Goal: Transaction & Acquisition: Book appointment/travel/reservation

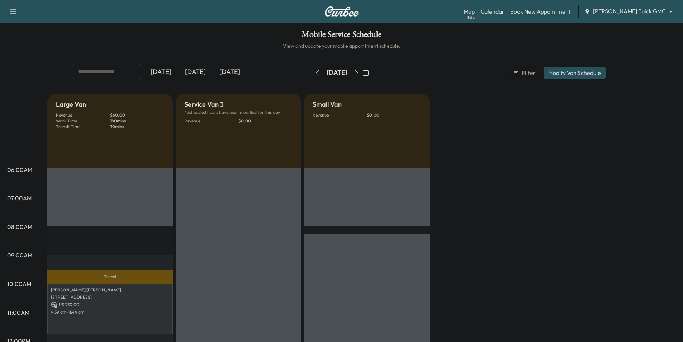
scroll to position [108, 0]
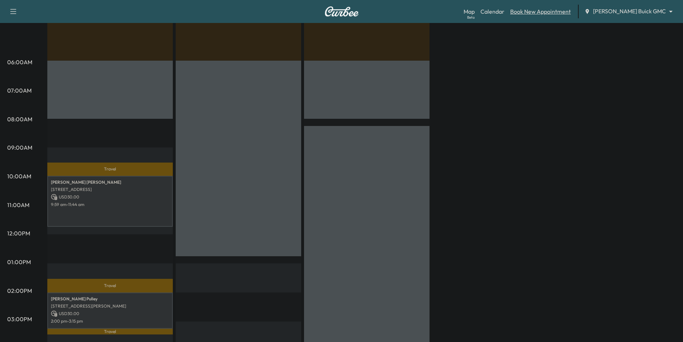
click at [552, 12] on link "Book New Appointment" at bounding box center [540, 11] width 61 height 9
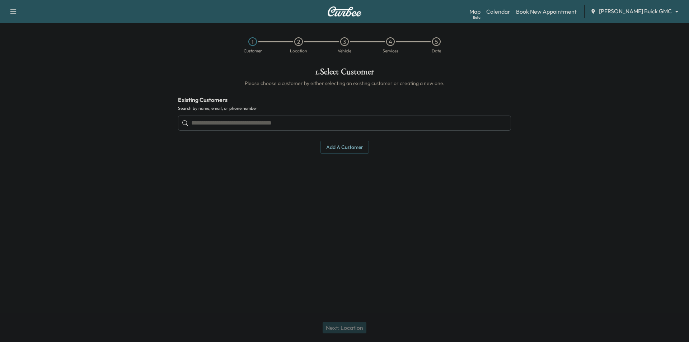
click at [326, 122] on input "text" at bounding box center [344, 123] width 333 height 15
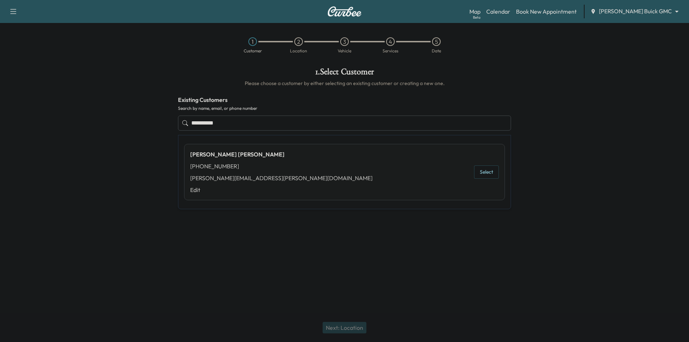
click at [484, 171] on button "Select" at bounding box center [486, 171] width 25 height 13
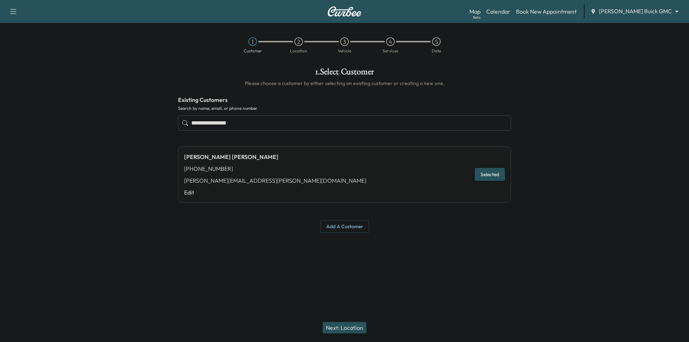
type input "**********"
click at [348, 326] on button "Next: Location" at bounding box center [344, 327] width 44 height 11
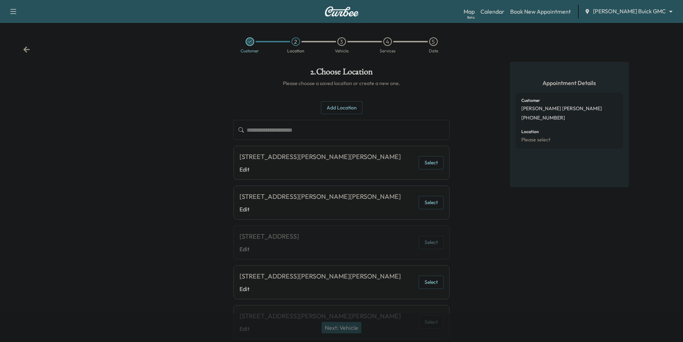
click at [440, 169] on button "Select" at bounding box center [431, 162] width 25 height 13
click at [350, 326] on button "Next: Vehicle" at bounding box center [342, 327] width 40 height 11
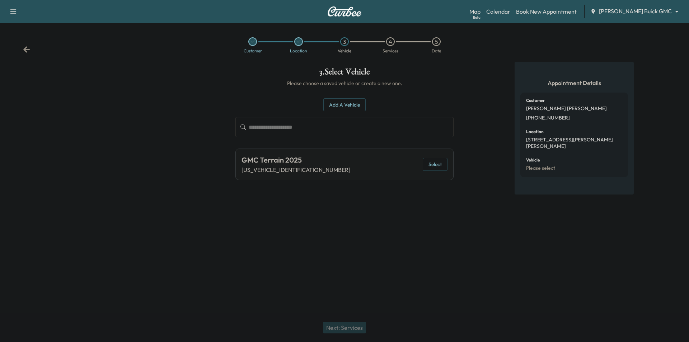
click at [427, 164] on button "Select" at bounding box center [435, 164] width 25 height 13
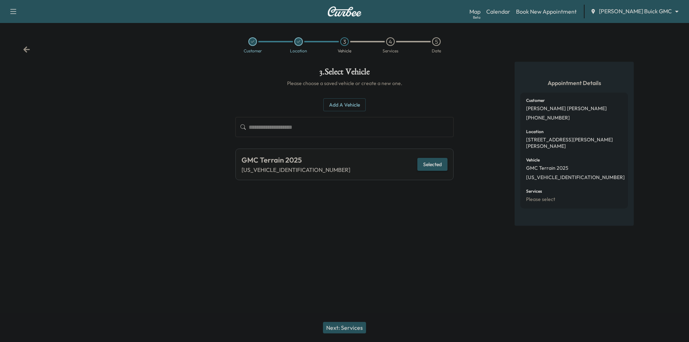
click at [349, 329] on button "Next: Services" at bounding box center [344, 327] width 43 height 11
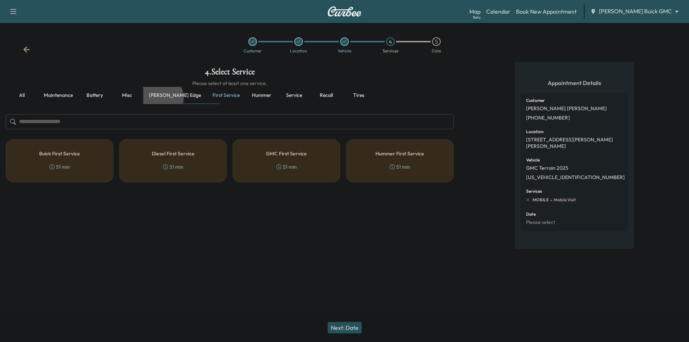
click at [160, 98] on button "[PERSON_NAME] edge" at bounding box center [174, 95] width 63 height 17
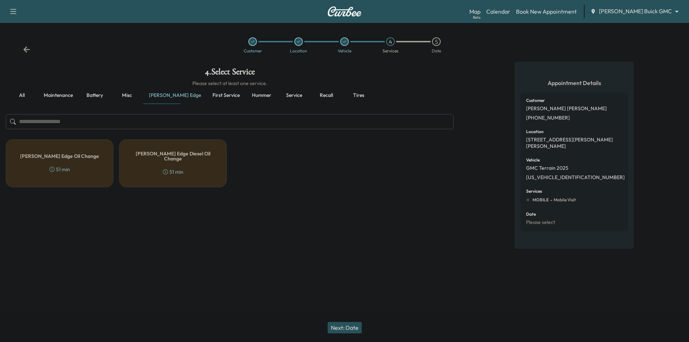
click at [63, 93] on button "Maintenance" at bounding box center [58, 95] width 41 height 17
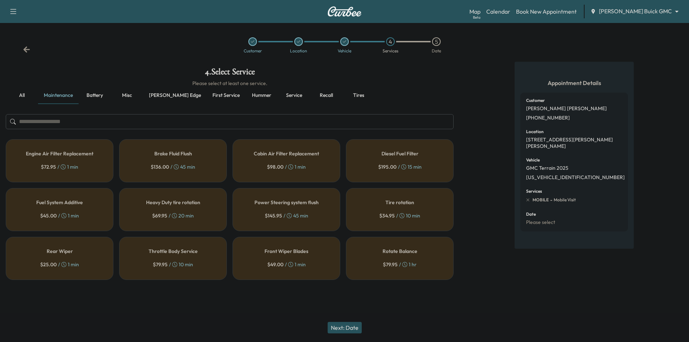
click at [278, 93] on button "Service" at bounding box center [294, 95] width 32 height 17
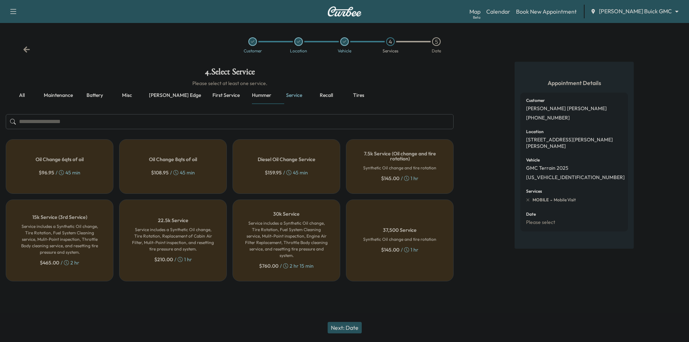
click at [166, 152] on div "Oil Change 8qts of oil $ 108.95 / 45 min" at bounding box center [173, 166] width 108 height 55
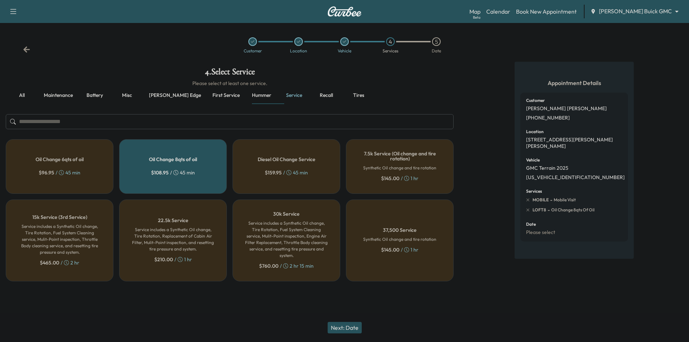
click at [346, 326] on button "Next: Date" at bounding box center [345, 327] width 34 height 11
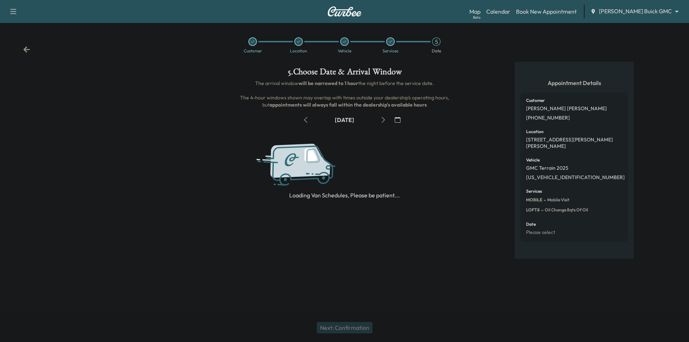
click at [397, 121] on icon "button" at bounding box center [398, 120] width 6 height 6
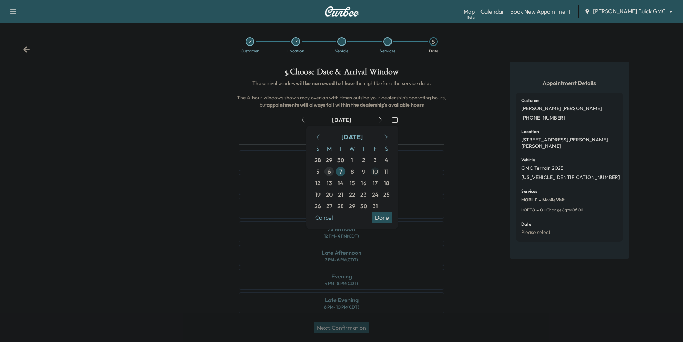
click at [377, 172] on span "10" at bounding box center [375, 171] width 6 height 9
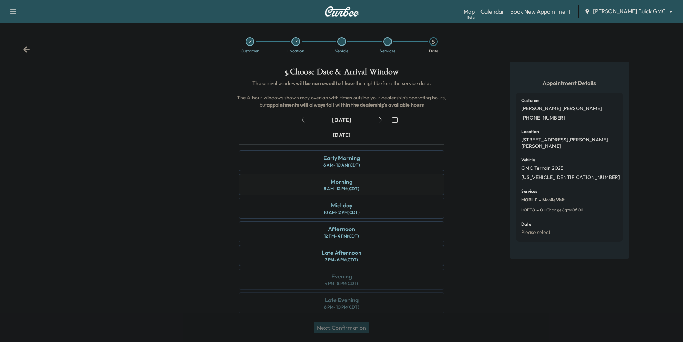
click at [362, 186] on div "Morning 8 AM - 12 PM (CDT)" at bounding box center [341, 184] width 205 height 21
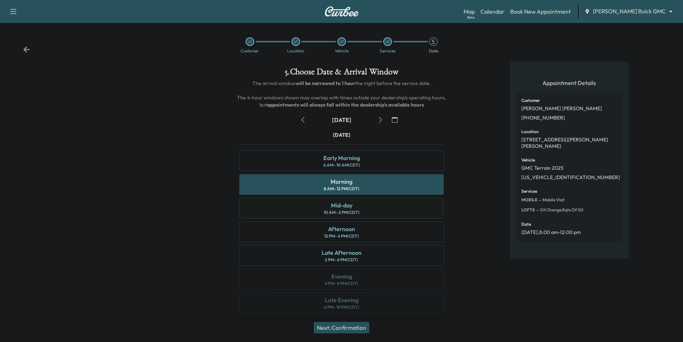
click at [376, 207] on div "Mid-day 10 AM - 2 PM (CDT)" at bounding box center [341, 208] width 205 height 21
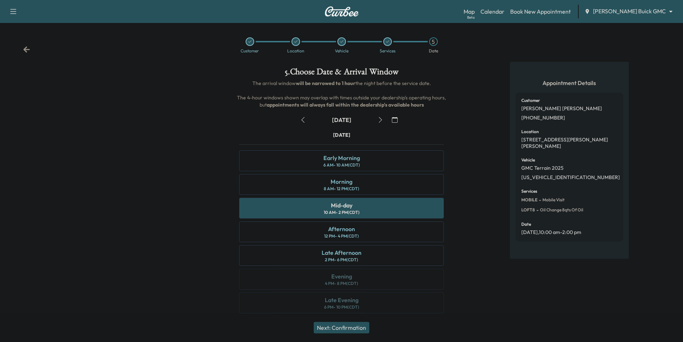
click at [359, 331] on button "Next: Confirmation" at bounding box center [342, 327] width 56 height 11
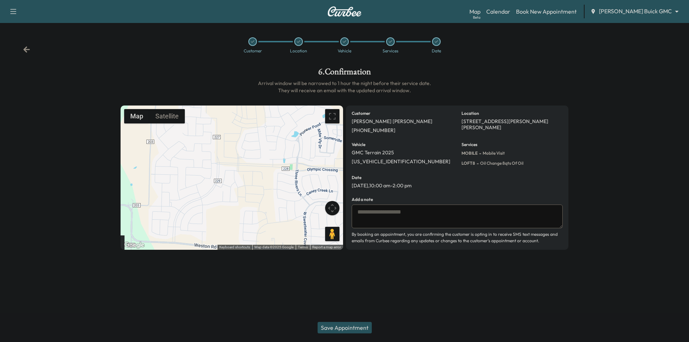
click at [27, 48] on icon at bounding box center [26, 49] width 7 height 7
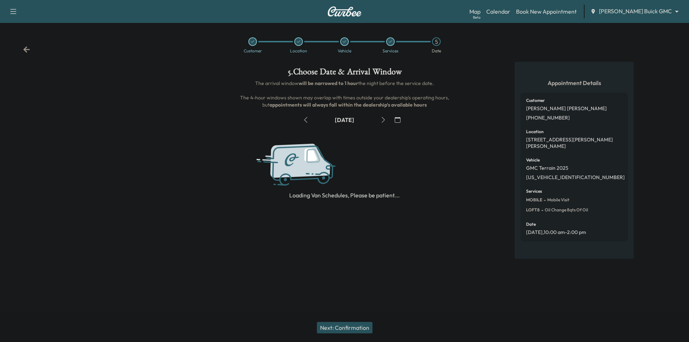
click at [27, 48] on icon at bounding box center [26, 49] width 7 height 7
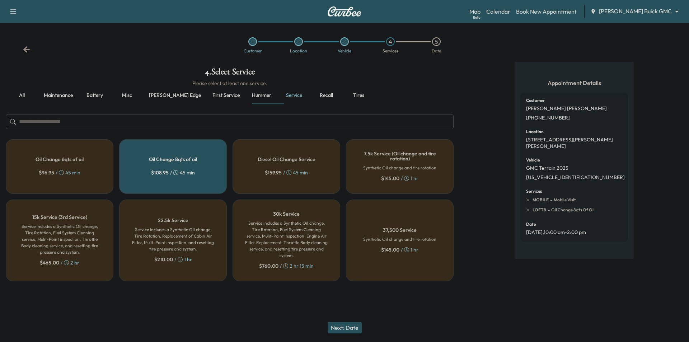
click at [169, 98] on button "[PERSON_NAME] edge" at bounding box center [174, 95] width 63 height 17
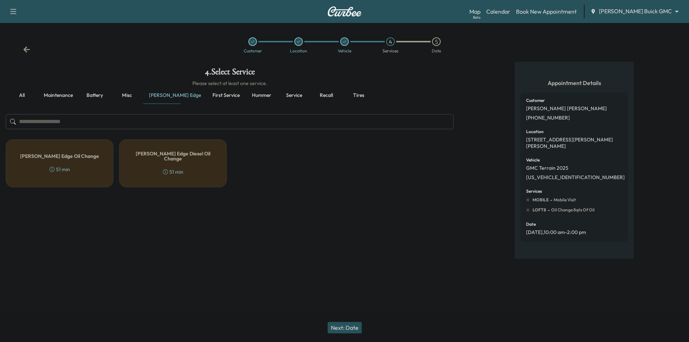
click at [86, 157] on div "[PERSON_NAME] Edge Oil Change 51 min" at bounding box center [60, 163] width 108 height 48
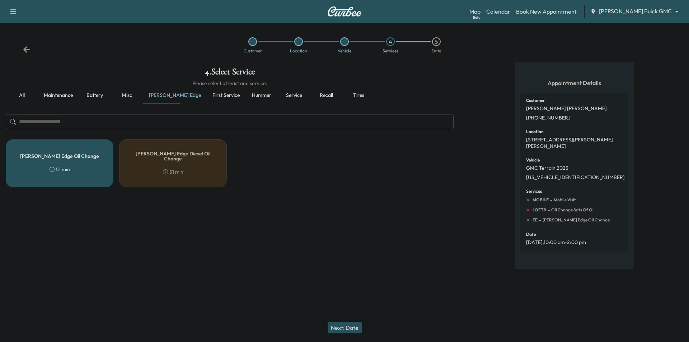
click at [529, 210] on icon at bounding box center [527, 210] width 6 height 6
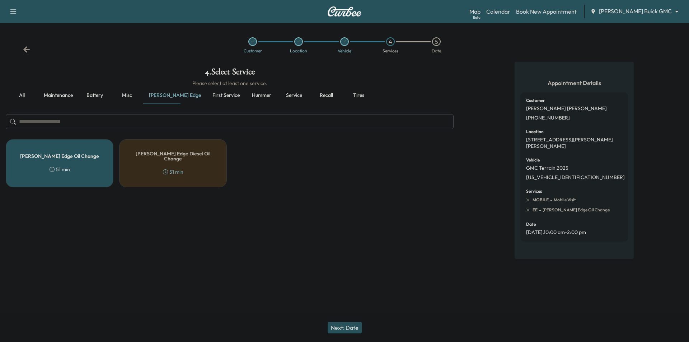
click at [344, 326] on button "Next: Date" at bounding box center [345, 327] width 34 height 11
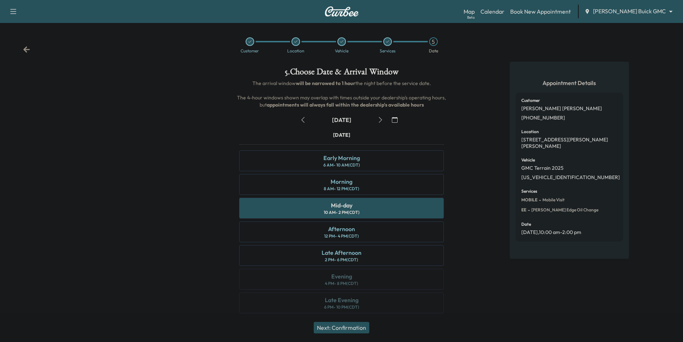
click at [341, 331] on button "Next: Confirmation" at bounding box center [342, 327] width 56 height 11
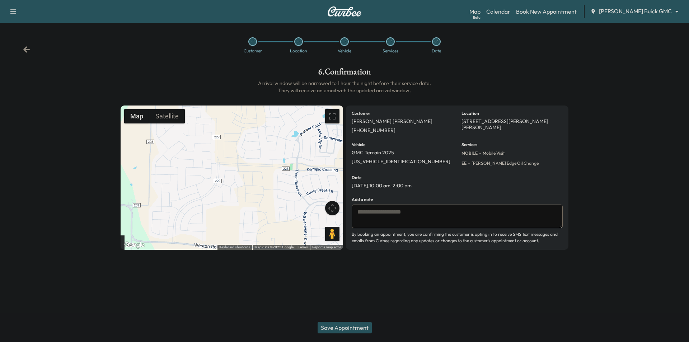
click at [357, 329] on button "Save Appointment" at bounding box center [344, 327] width 54 height 11
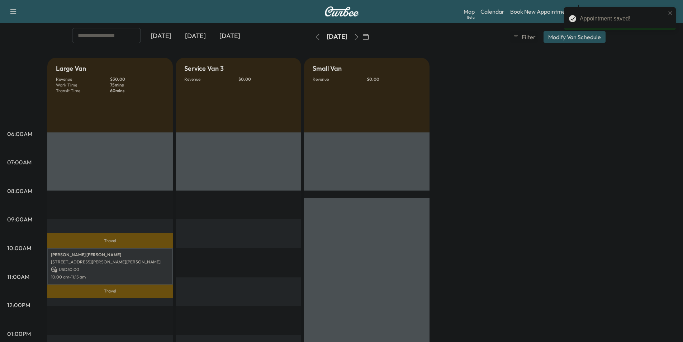
scroll to position [72, 0]
